Goal: Task Accomplishment & Management: Manage account settings

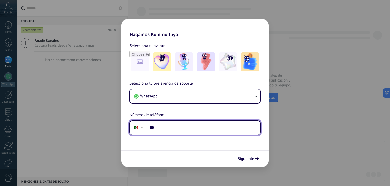
click at [205, 128] on input "***" at bounding box center [203, 127] width 113 height 12
type input "**********"
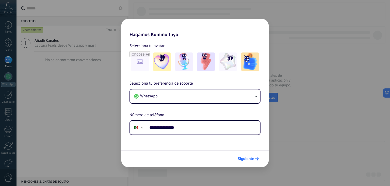
click at [248, 157] on span "Siguiente" at bounding box center [246, 159] width 17 height 4
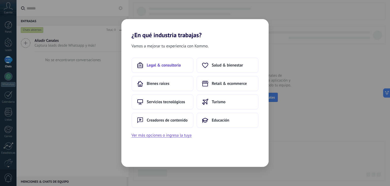
click at [166, 68] on button "Legal & consultoría" at bounding box center [163, 64] width 62 height 15
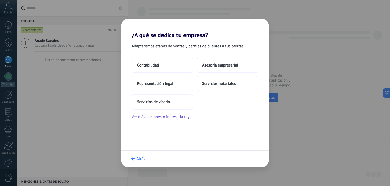
click at [133, 158] on icon "submit" at bounding box center [133, 158] width 4 height 4
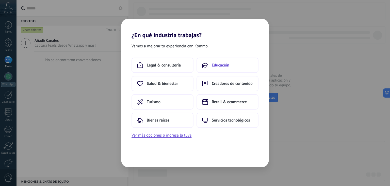
click at [222, 65] on span "Educación" at bounding box center [221, 65] width 18 height 5
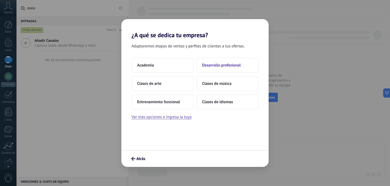
click at [222, 65] on span "Desarrollo profesional" at bounding box center [221, 65] width 39 height 5
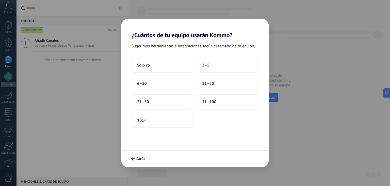
click at [209, 64] on span "2–5" at bounding box center [205, 65] width 7 height 5
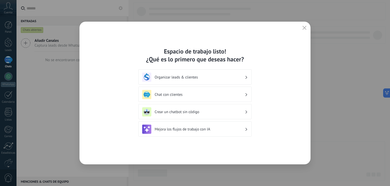
click at [204, 77] on h3 "Organizar leads & clientes" at bounding box center [200, 77] width 90 height 5
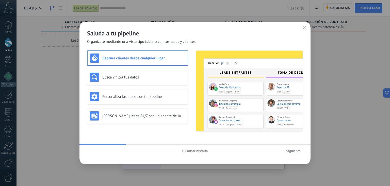
click at [305, 25] on button "button" at bounding box center [304, 27] width 7 height 7
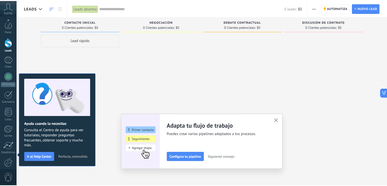
scroll to position [26, 0]
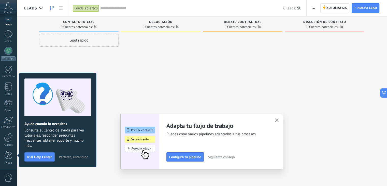
click at [278, 119] on use "button" at bounding box center [277, 120] width 4 height 4
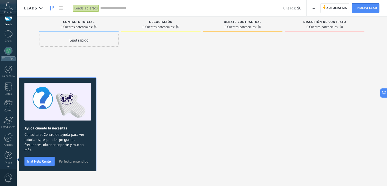
scroll to position [0, 0]
click at [4, 75] on link "WhatsApp" at bounding box center [8, 79] width 17 height 14
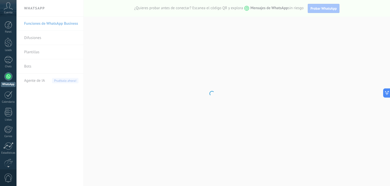
click at [26, 66] on body ".abccls-1,.abccls-2{fill-rule:evenodd}.abccls-2{fill:#fff} .abfcls-1{fill:none}…" at bounding box center [195, 93] width 390 height 186
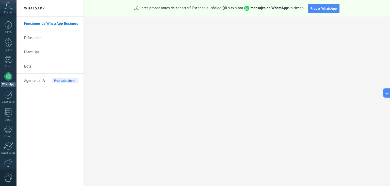
click at [26, 66] on link "Bots" at bounding box center [51, 66] width 54 height 14
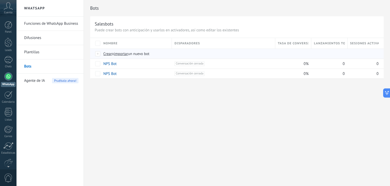
click at [108, 53] on span "Crear" at bounding box center [107, 53] width 9 height 5
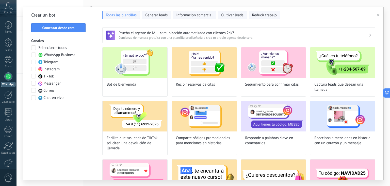
click at [55, 53] on span "WhatsApp Business" at bounding box center [60, 54] width 32 height 5
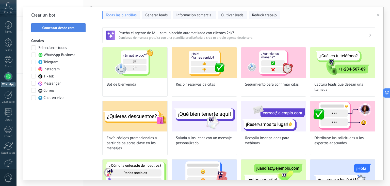
click at [62, 30] on button "Comenzar desde cero" at bounding box center [58, 27] width 54 height 9
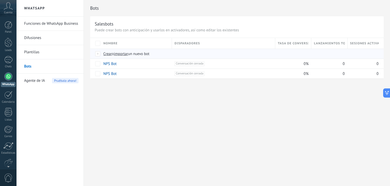
click at [120, 54] on span "importar" at bounding box center [121, 53] width 14 height 5
click at [0, 0] on input "importar un nuevo bot" at bounding box center [0, 0] width 0 height 0
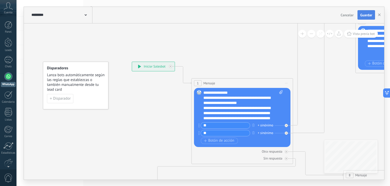
click at [367, 18] on button "Guardar" at bounding box center [367, 15] width 18 height 10
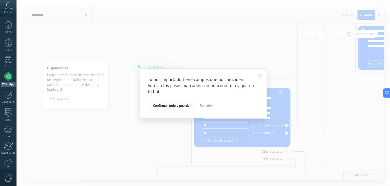
click at [172, 107] on button "Confirmar todo y guardar" at bounding box center [172, 105] width 48 height 10
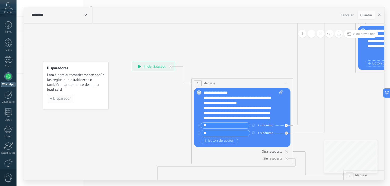
click at [65, 99] on span "Disparador" at bounding box center [62, 99] width 18 height 4
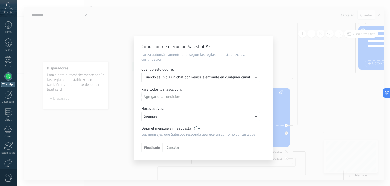
click at [197, 79] on span "Cuando se inicia un chat por mensaje entrante en cualquier canal" at bounding box center [197, 77] width 106 height 5
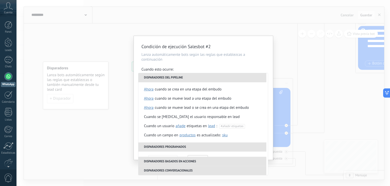
click at [197, 79] on li "Disparadores del pipeline" at bounding box center [203, 77] width 128 height 9
click at [222, 64] on div "Condición de ejecución Salesbot #2 Lanza automáticamente bots según las reglas …" at bounding box center [203, 98] width 139 height 124
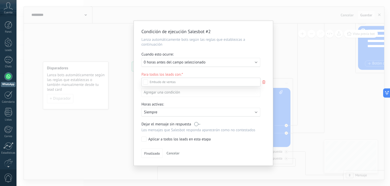
click at [240, 74] on div at bounding box center [204, 93] width 374 height 186
click at [232, 66] on div "Ejecutar: 0 horas antes del campo seleccionado" at bounding box center [201, 62] width 119 height 9
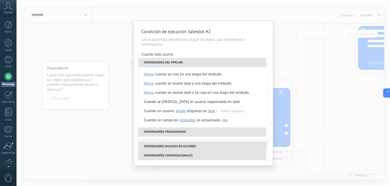
click at [228, 51] on div "Condición de ejecución Salesbot #2 Lanza automáticamente bots según las reglas …" at bounding box center [203, 93] width 139 height 144
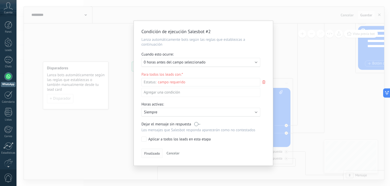
click at [147, 152] on span "Finalizado" at bounding box center [152, 153] width 16 height 4
click at [170, 152] on span "Cancelar" at bounding box center [173, 152] width 13 height 5
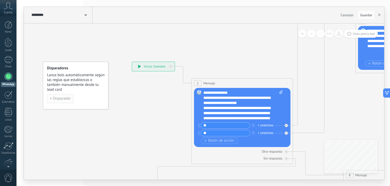
click at [65, 98] on span "Disparador" at bounding box center [62, 99] width 18 height 4
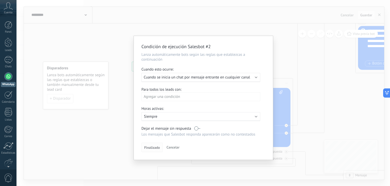
click at [152, 146] on span "Finalizado" at bounding box center [152, 147] width 16 height 4
click at [200, 128] on label at bounding box center [197, 128] width 6 height 5
click at [152, 146] on span "Finalizado" at bounding box center [152, 147] width 16 height 4
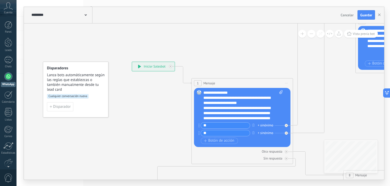
drag, startPoint x: 164, startPoint y: 144, endPoint x: 144, endPoint y: 120, distance: 31.8
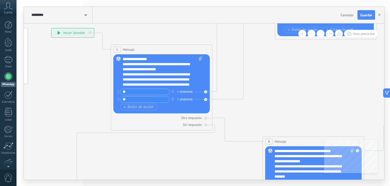
drag, startPoint x: 228, startPoint y: 162, endPoint x: 161, endPoint y: 151, distance: 67.6
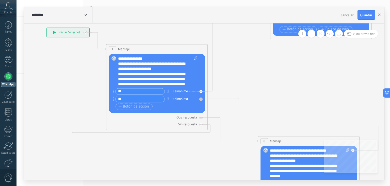
drag, startPoint x: 219, startPoint y: 179, endPoint x: 191, endPoint y: 158, distance: 35.2
click at [191, 158] on div "**********" at bounding box center [204, 93] width 374 height 186
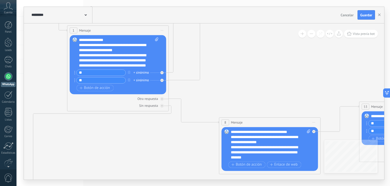
drag, startPoint x: 217, startPoint y: 161, endPoint x: 173, endPoint y: 142, distance: 48.3
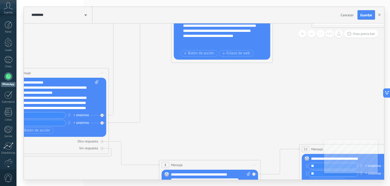
drag, startPoint x: 267, startPoint y: 57, endPoint x: 204, endPoint y: 116, distance: 85.8
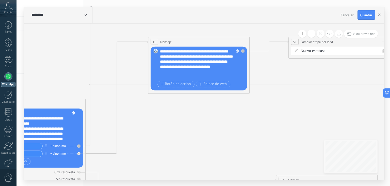
drag, startPoint x: 245, startPoint y: 98, endPoint x: 224, endPoint y: 118, distance: 29.5
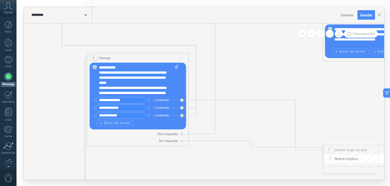
click at [9, 79] on div at bounding box center [8, 76] width 8 height 8
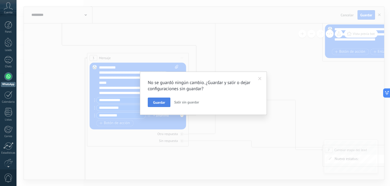
click at [164, 103] on span "Guardar" at bounding box center [159, 102] width 12 height 4
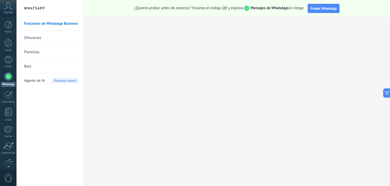
click at [29, 68] on link "Bots" at bounding box center [51, 66] width 54 height 14
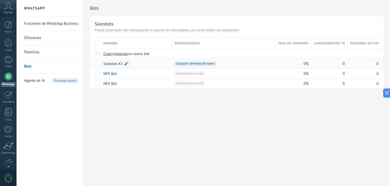
click at [124, 63] on span at bounding box center [126, 63] width 5 height 5
drag, startPoint x: 127, startPoint y: 64, endPoint x: 98, endPoint y: 68, distance: 29.5
click at [98, 68] on div "**********" at bounding box center [237, 63] width 294 height 51
click at [127, 64] on span at bounding box center [126, 63] width 5 height 5
click at [94, 64] on div "**********" at bounding box center [237, 63] width 294 height 51
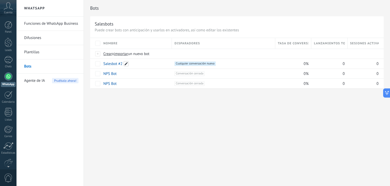
click at [127, 64] on span at bounding box center [126, 63] width 5 height 5
click at [98, 67] on div "**********" at bounding box center [237, 63] width 294 height 51
click at [127, 65] on span at bounding box center [126, 63] width 5 height 5
click at [121, 64] on input "**********" at bounding box center [136, 64] width 65 height 8
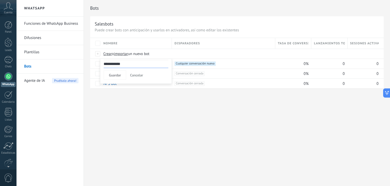
click at [121, 64] on input "**********" at bounding box center [136, 64] width 65 height 8
type input "*"
click at [108, 74] on button "Guardar" at bounding box center [115, 75] width 23 height 10
click at [109, 64] on span at bounding box center [109, 63] width 5 height 5
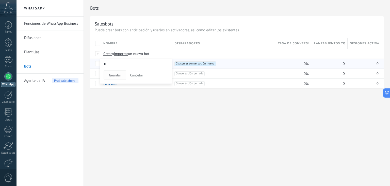
click at [116, 74] on span "Guardar" at bounding box center [115, 75] width 12 height 4
click at [134, 76] on span "Cancelar" at bounding box center [136, 75] width 13 height 5
click at [124, 55] on span "importar" at bounding box center [121, 53] width 14 height 5
click at [0, 0] on input "importar un nuevo bot" at bounding box center [0, 0] width 0 height 0
click at [109, 65] on span at bounding box center [109, 63] width 5 height 5
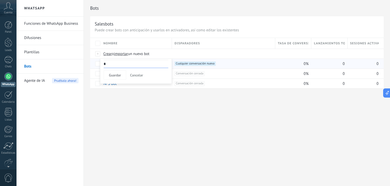
click at [109, 65] on input "*" at bounding box center [136, 64] width 65 height 8
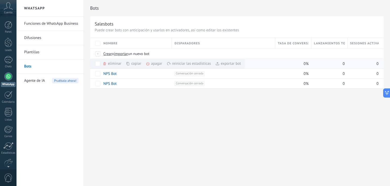
click at [132, 66] on div "copiar màs" at bounding box center [142, 63] width 33 height 10
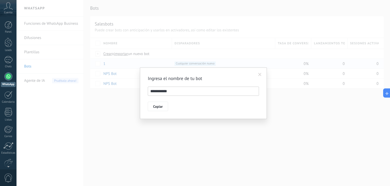
drag, startPoint x: 172, startPoint y: 92, endPoint x: 139, endPoint y: 93, distance: 32.8
click at [139, 93] on div "**********" at bounding box center [204, 93] width 374 height 186
type input "*"
click at [158, 107] on span "Copiar" at bounding box center [158, 106] width 10 height 4
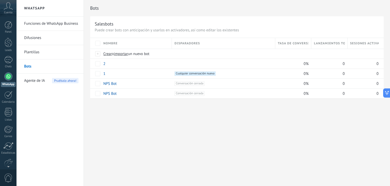
click at [170, 112] on div "Bots Salesbots Puede crear bots con anticipación y usarlos en activadores, así …" at bounding box center [237, 93] width 306 height 186
click at [7, 41] on div at bounding box center [9, 42] width 8 height 9
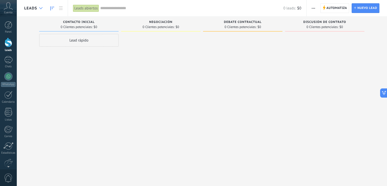
click at [37, 9] on div at bounding box center [41, 8] width 8 height 10
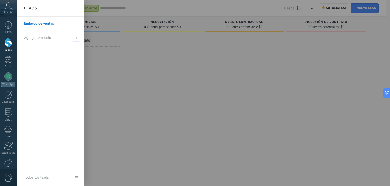
click at [56, 24] on link "Embudo de ventas" at bounding box center [51, 24] width 55 height 14
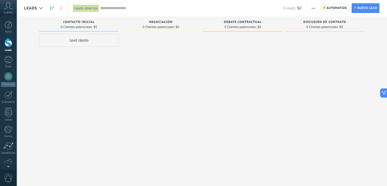
click at [344, 7] on span "Automatiza" at bounding box center [336, 8] width 21 height 9
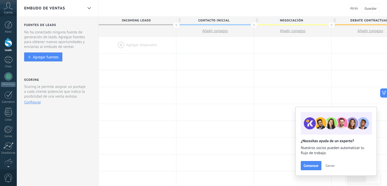
click at [81, 11] on div "Embudo de ventas" at bounding box center [53, 8] width 59 height 16
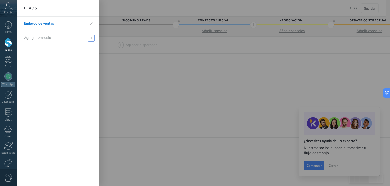
click at [93, 38] on span at bounding box center [91, 38] width 7 height 7
click at [91, 24] on use at bounding box center [91, 23] width 3 height 3
click at [67, 27] on input "**********" at bounding box center [55, 24] width 62 height 8
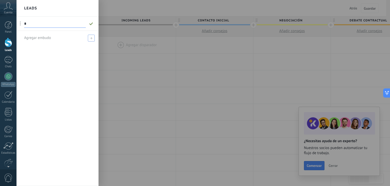
type input "*"
click at [92, 37] on icon at bounding box center [91, 38] width 2 height 2
click at [91, 23] on icon at bounding box center [91, 23] width 3 height 3
click at [69, 24] on input "**********" at bounding box center [55, 24] width 62 height 8
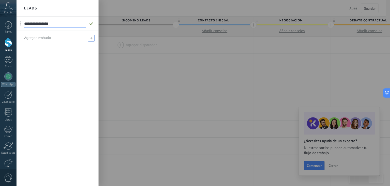
click at [69, 24] on input "**********" at bounding box center [55, 24] width 62 height 8
click at [67, 27] on input "*" at bounding box center [55, 24] width 62 height 8
type input "*"
click at [91, 24] on use at bounding box center [91, 23] width 4 height 3
click at [93, 36] on span at bounding box center [91, 38] width 7 height 7
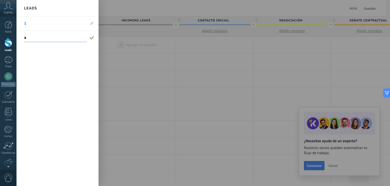
type input "*"
click at [91, 39] on span at bounding box center [92, 38] width 5 height 4
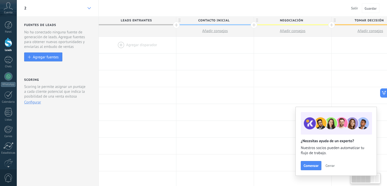
click at [89, 10] on div at bounding box center [89, 8] width 9 height 10
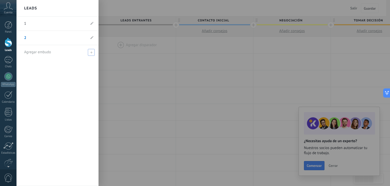
click at [93, 52] on span at bounding box center [91, 52] width 7 height 7
type input "*"
click at [93, 54] on span at bounding box center [92, 52] width 6 height 6
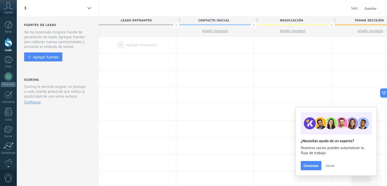
click at [331, 163] on span "Cerrar" at bounding box center [329, 165] width 9 height 4
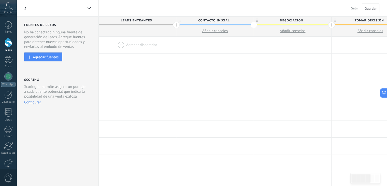
click at [120, 44] on div at bounding box center [137, 45] width 77 height 17
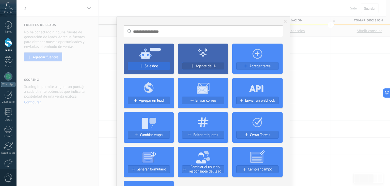
click at [152, 65] on span "Salesbot" at bounding box center [151, 66] width 13 height 4
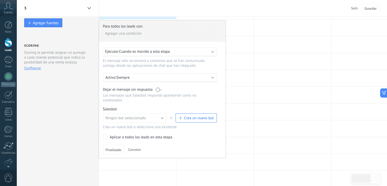
scroll to position [25, 0]
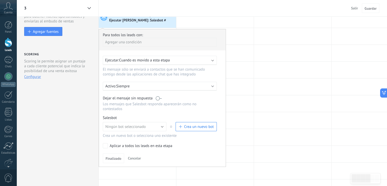
click at [176, 61] on div "Ejecutar: Cuando es movido a esta etapa" at bounding box center [157, 60] width 105 height 5
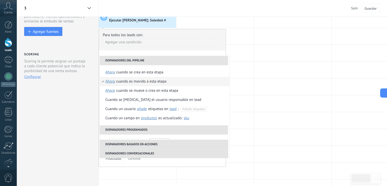
click at [176, 61] on li "Disparadores del pipeline" at bounding box center [164, 60] width 128 height 9
click at [163, 45] on div "Agregar una condición" at bounding box center [160, 42] width 114 height 9
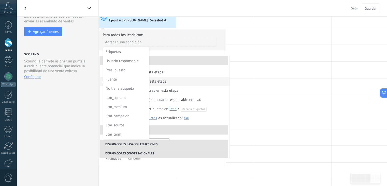
click at [182, 50] on div at bounding box center [162, 95] width 127 height 132
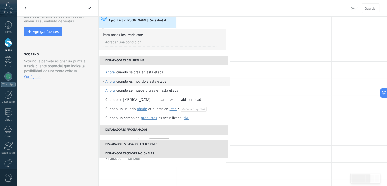
click at [145, 82] on div "Cuando es movido a esta etapa" at bounding box center [141, 81] width 50 height 9
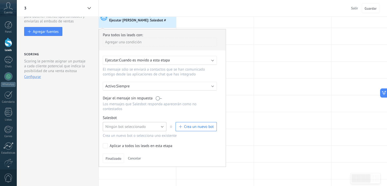
click at [157, 124] on button "Ningún bot seleccionado" at bounding box center [135, 126] width 64 height 9
click at [141, 133] on span "2" at bounding box center [132, 135] width 65 height 5
click at [159, 99] on label at bounding box center [159, 98] width 6 height 5
click at [119, 156] on span "Finalizado" at bounding box center [113, 158] width 16 height 4
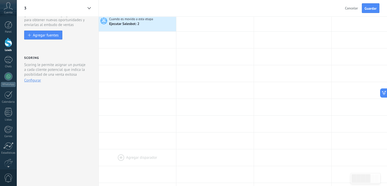
scroll to position [0, 0]
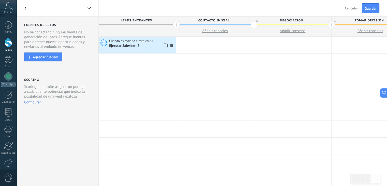
click at [140, 47] on div "Ejecutar Salesbot: 2" at bounding box center [124, 46] width 31 height 5
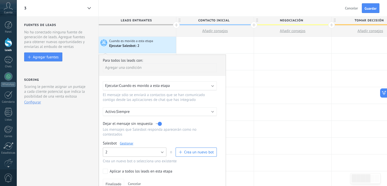
click at [162, 147] on button "2" at bounding box center [135, 151] width 64 height 9
click at [193, 119] on div "Para todos los leads con: [PERSON_NAME] una condición Ejecutar: Cuando es movid…" at bounding box center [162, 122] width 127 height 137
click at [86, 9] on div at bounding box center [89, 8] width 9 height 10
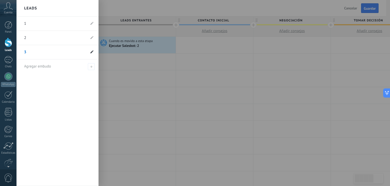
click at [93, 50] on li "3" at bounding box center [58, 52] width 82 height 14
click at [91, 38] on icon at bounding box center [91, 37] width 3 height 3
click at [61, 40] on input "*" at bounding box center [49, 38] width 51 height 8
type input "**"
click at [91, 53] on icon at bounding box center [91, 51] width 3 height 3
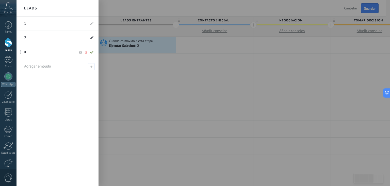
click at [93, 37] on use at bounding box center [91, 37] width 3 height 3
click at [64, 39] on input "*" at bounding box center [49, 38] width 51 height 8
type input "**"
click at [91, 39] on use at bounding box center [92, 37] width 4 height 3
click at [92, 53] on icon at bounding box center [91, 51] width 3 height 3
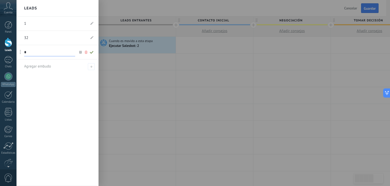
click at [54, 51] on input "*" at bounding box center [49, 52] width 51 height 8
type input "*"
click at [92, 53] on icon at bounding box center [92, 52] width 6 height 3
click at [90, 37] on icon at bounding box center [91, 37] width 3 height 3
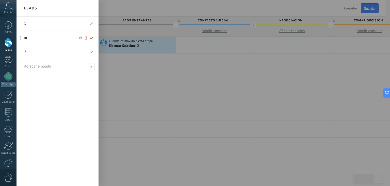
click at [60, 39] on input "**" at bounding box center [49, 38] width 51 height 8
type input "*"
click at [90, 37] on icon at bounding box center [92, 37] width 6 height 3
click at [140, 66] on div at bounding box center [212, 93] width 390 height 186
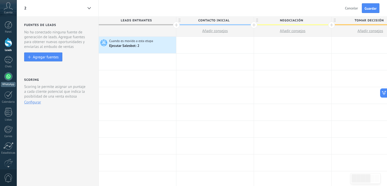
click at [7, 74] on div at bounding box center [8, 76] width 8 height 8
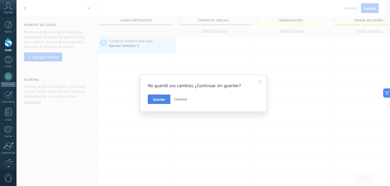
click at [160, 95] on button "Guardar" at bounding box center [159, 99] width 23 height 10
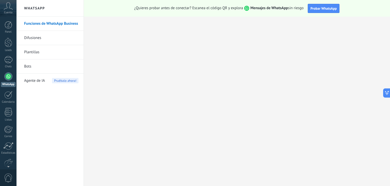
click at [29, 67] on link "Bots" at bounding box center [51, 66] width 54 height 14
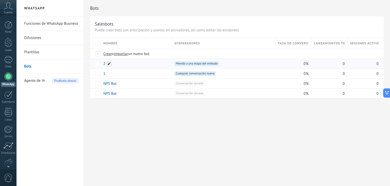
click at [108, 62] on span at bounding box center [109, 63] width 5 height 5
click at [124, 46] on div "Nombre" at bounding box center [136, 43] width 71 height 11
click at [134, 65] on div "copiar màs" at bounding box center [142, 63] width 33 height 10
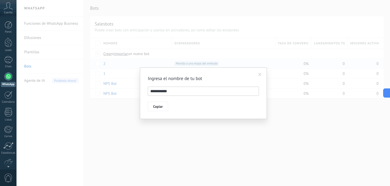
click at [177, 94] on input "**********" at bounding box center [203, 90] width 111 height 9
type input "*"
click at [158, 107] on span "Copiar" at bounding box center [158, 106] width 10 height 4
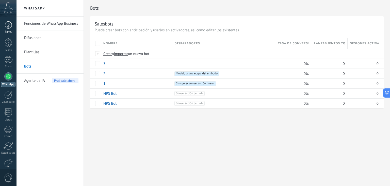
click at [7, 25] on div at bounding box center [9, 25] width 8 height 8
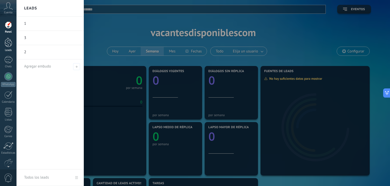
click at [12, 41] on div at bounding box center [9, 42] width 8 height 9
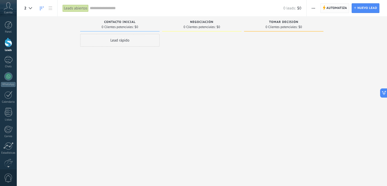
click at [335, 7] on span "Automatiza" at bounding box center [336, 8] width 21 height 9
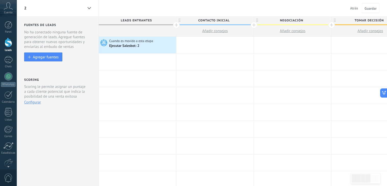
click at [83, 9] on div "2" at bounding box center [58, 8] width 82 height 16
click at [88, 8] on icon at bounding box center [88, 8] width 3 height 2
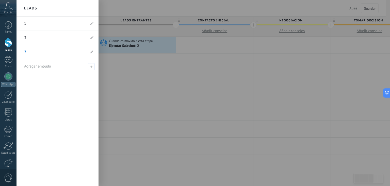
click at [68, 38] on link "3" at bounding box center [55, 38] width 62 height 14
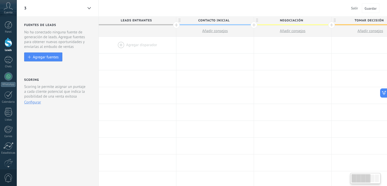
click at [121, 45] on div at bounding box center [137, 45] width 77 height 17
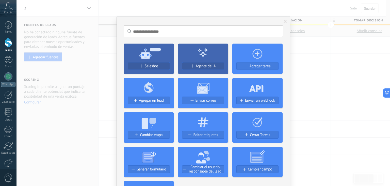
click at [149, 64] on span "Salesbot" at bounding box center [151, 66] width 13 height 4
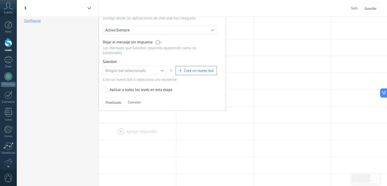
scroll to position [102, 0]
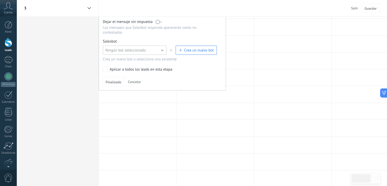
click at [148, 49] on button "Ningún bot seleccionado" at bounding box center [135, 49] width 64 height 9
click at [141, 56] on span "3" at bounding box center [132, 58] width 65 height 5
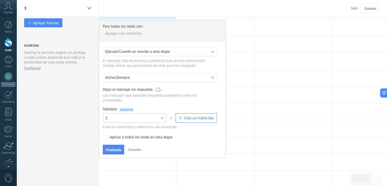
scroll to position [25, 0]
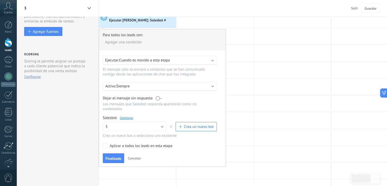
click at [161, 99] on label at bounding box center [159, 98] width 6 height 5
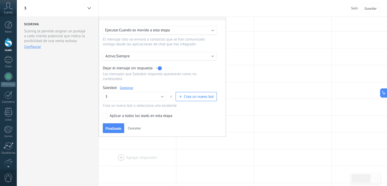
scroll to position [76, 0]
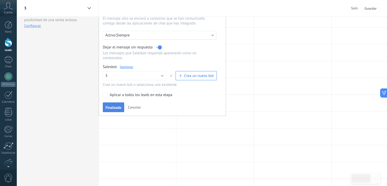
click at [115, 105] on span "Finalizado" at bounding box center [113, 107] width 16 height 4
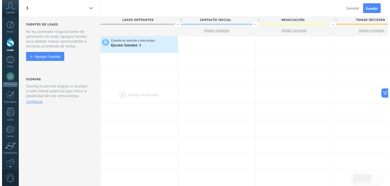
scroll to position [0, 0]
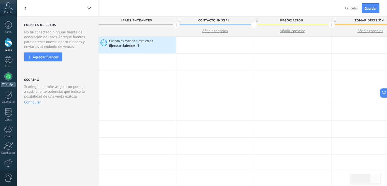
click at [8, 75] on div at bounding box center [8, 76] width 8 height 8
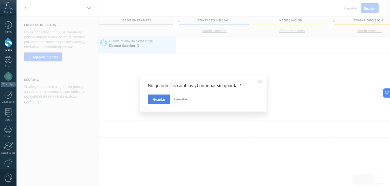
click at [161, 97] on span "Guardar" at bounding box center [159, 99] width 12 height 4
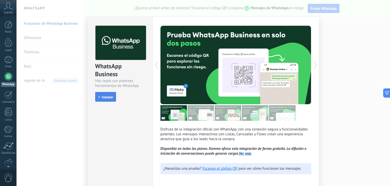
click at [109, 98] on span "Instalar" at bounding box center [107, 97] width 11 height 4
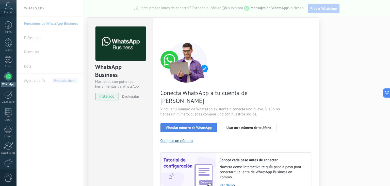
click at [195, 126] on span "Vincular número de WhatsApp" at bounding box center [189, 128] width 46 height 4
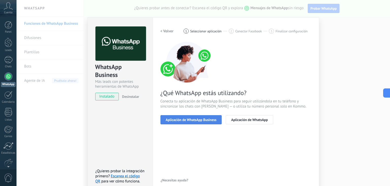
click at [194, 119] on span "Aplicación de WhatsApp Business" at bounding box center [191, 120] width 51 height 4
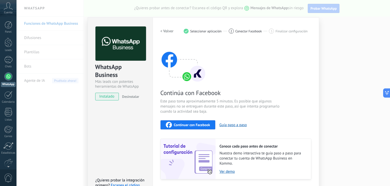
click at [189, 123] on span "Continuar con Facebook" at bounding box center [192, 125] width 36 height 4
